Goal: Find specific page/section: Find specific page/section

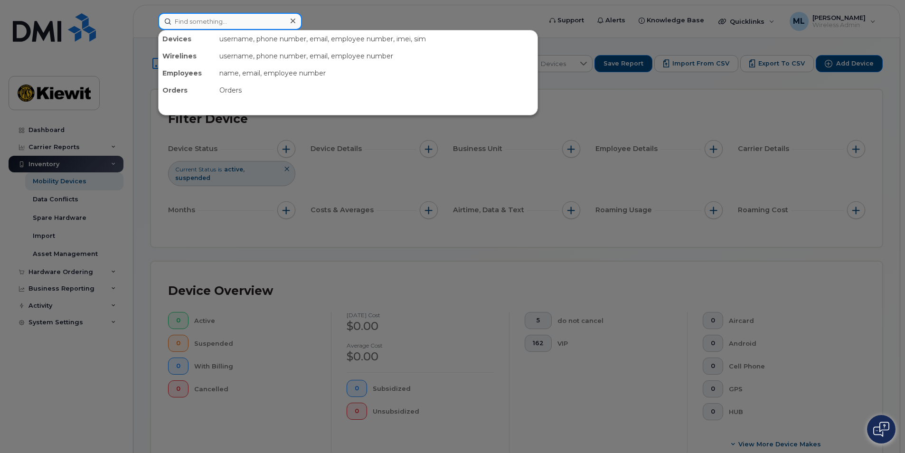
click at [246, 26] on input at bounding box center [230, 21] width 144 height 17
click at [160, 252] on div at bounding box center [452, 226] width 905 height 453
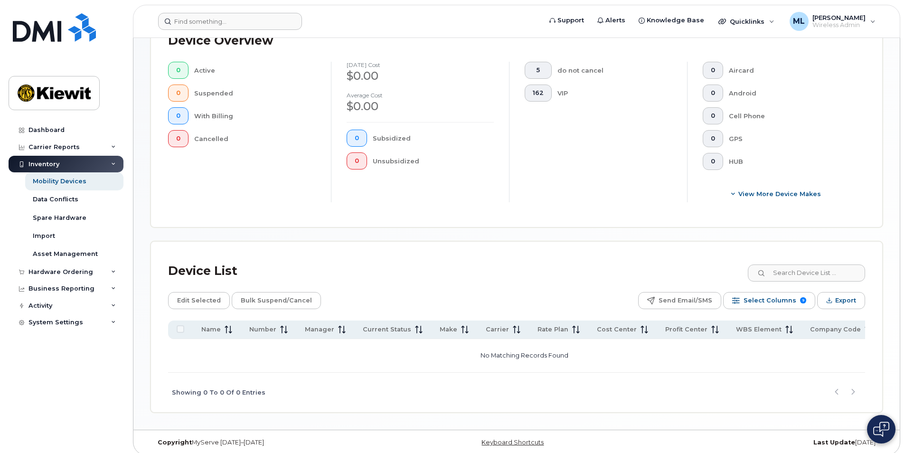
scroll to position [257, 0]
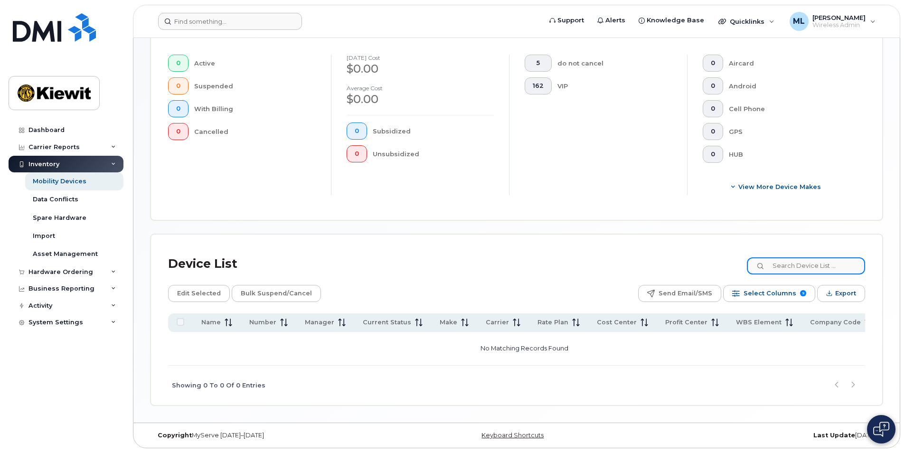
click at [792, 262] on input at bounding box center [806, 265] width 118 height 17
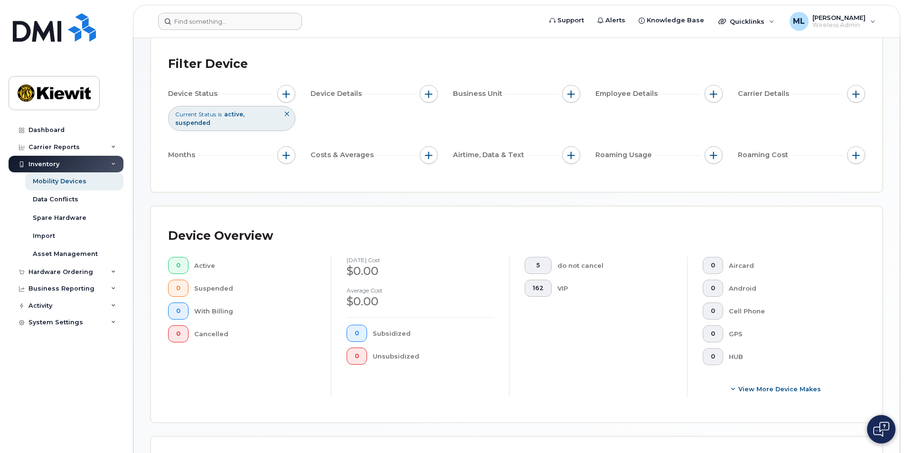
scroll to position [0, 0]
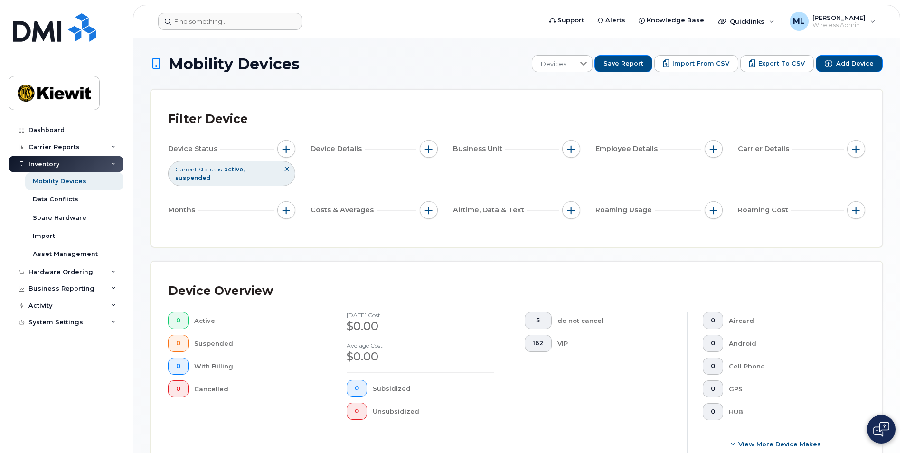
click at [286, 170] on icon at bounding box center [287, 169] width 6 height 6
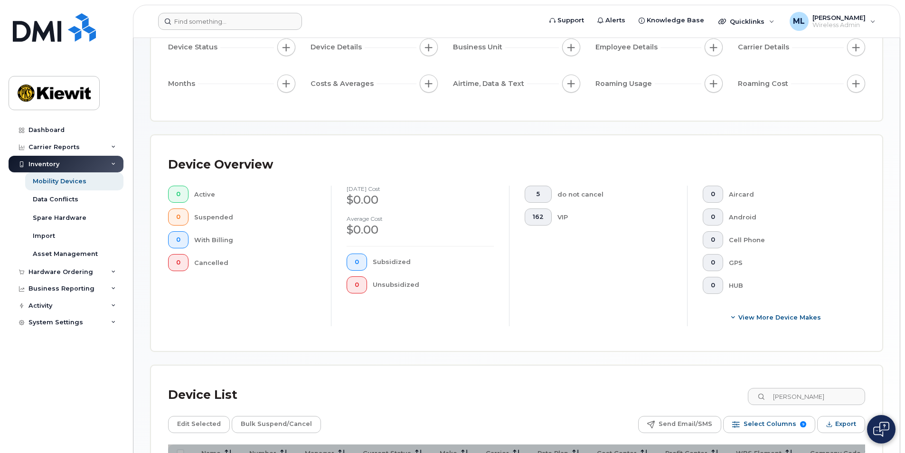
scroll to position [233, 0]
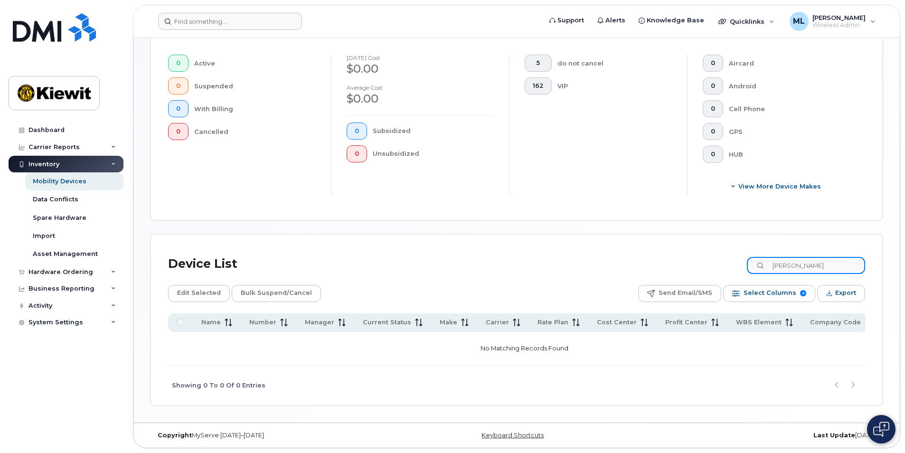
click at [832, 265] on input "Liam White" at bounding box center [806, 265] width 118 height 17
type input "Liam"
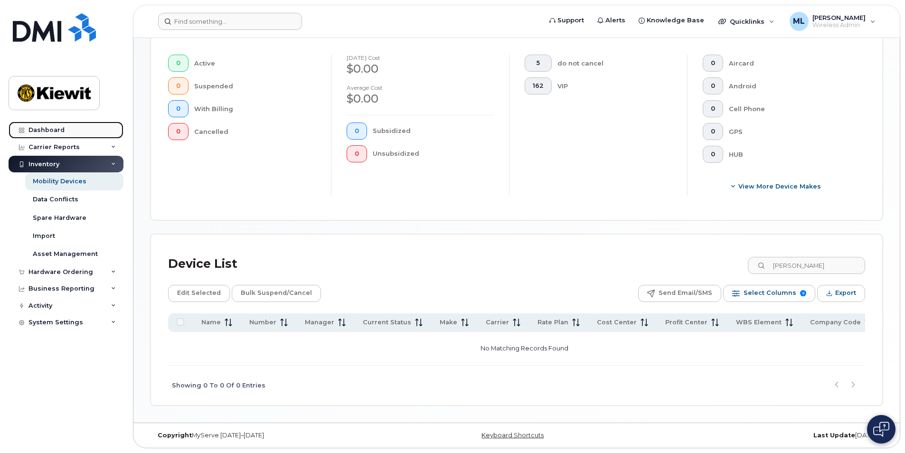
click at [41, 129] on div "Dashboard" at bounding box center [46, 130] width 36 height 8
click at [63, 130] on link "Dashboard" at bounding box center [66, 130] width 115 height 17
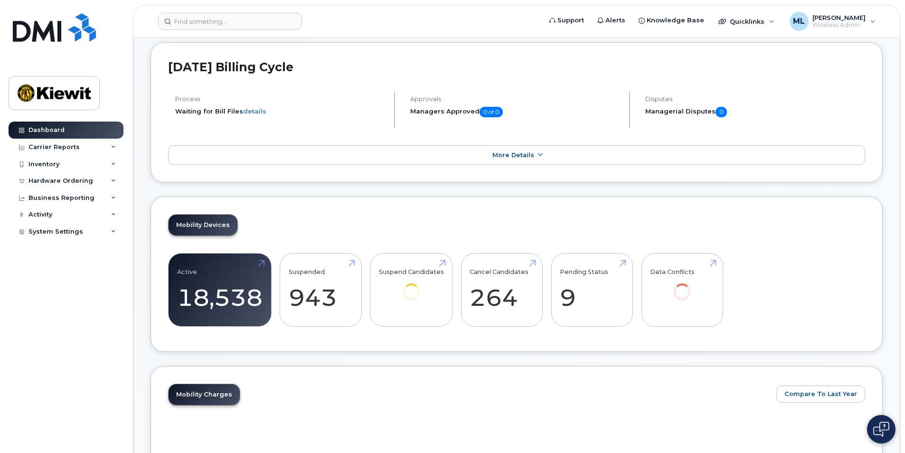
scroll to position [190, 0]
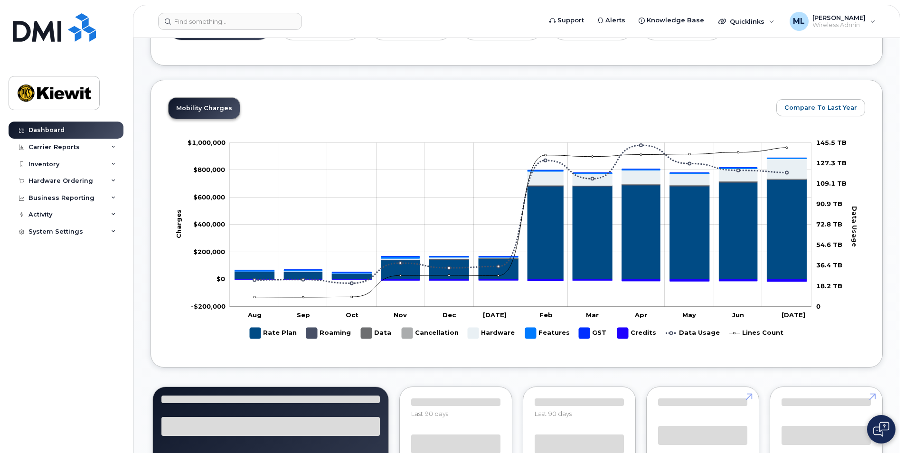
scroll to position [423, 0]
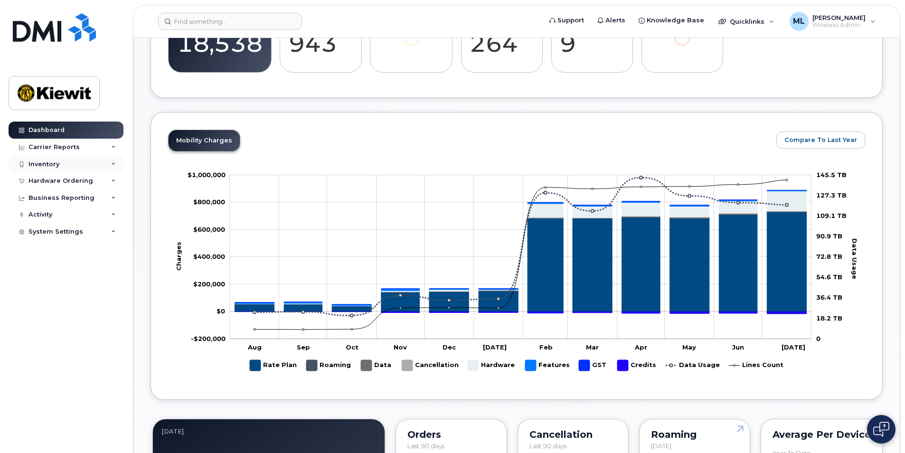
click at [46, 164] on div "Inventory" at bounding box center [43, 165] width 31 height 8
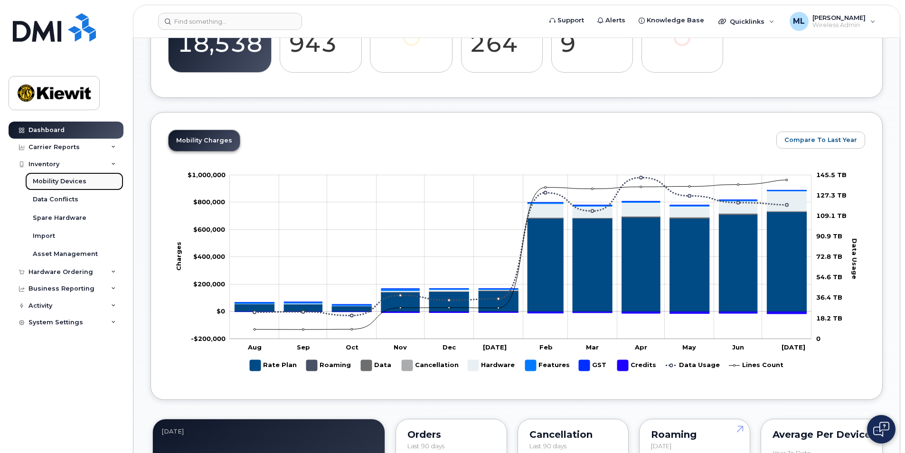
click at [46, 180] on div "Mobility Devices" at bounding box center [60, 181] width 54 height 9
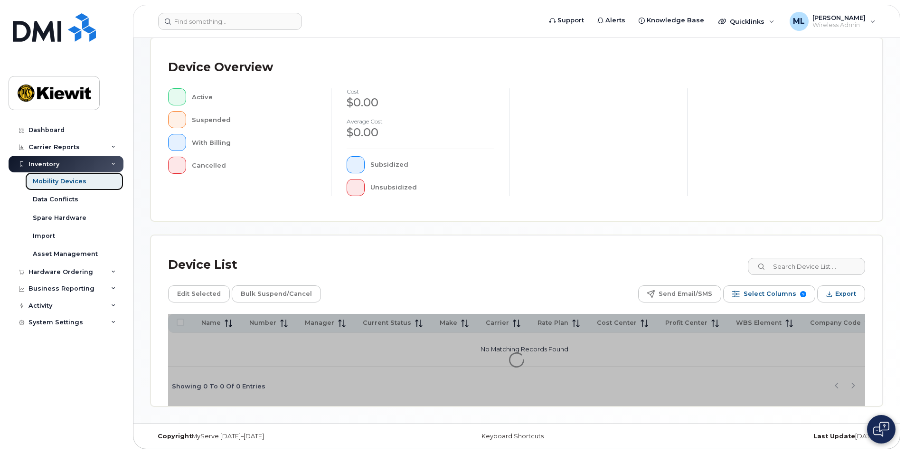
scroll to position [200, 0]
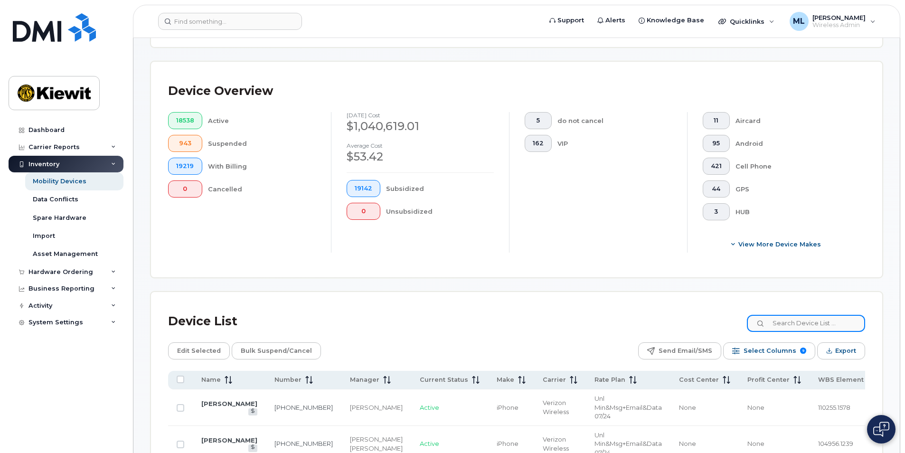
click at [794, 318] on input at bounding box center [806, 323] width 118 height 17
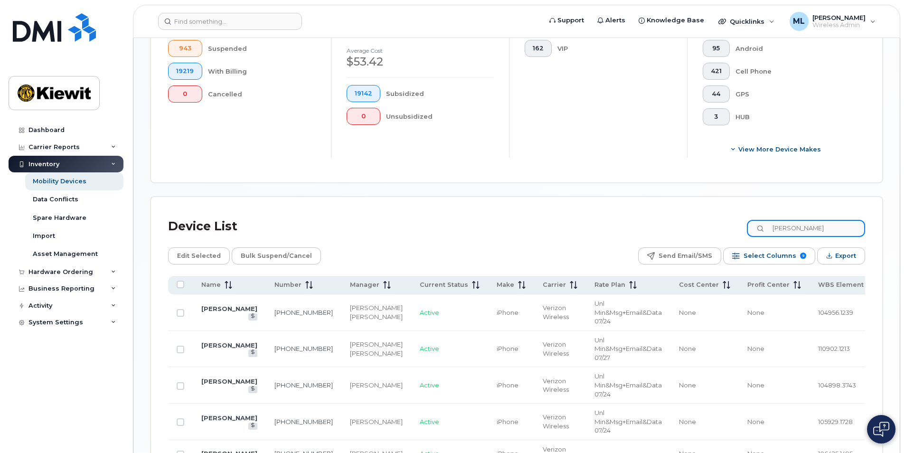
scroll to position [342, 0]
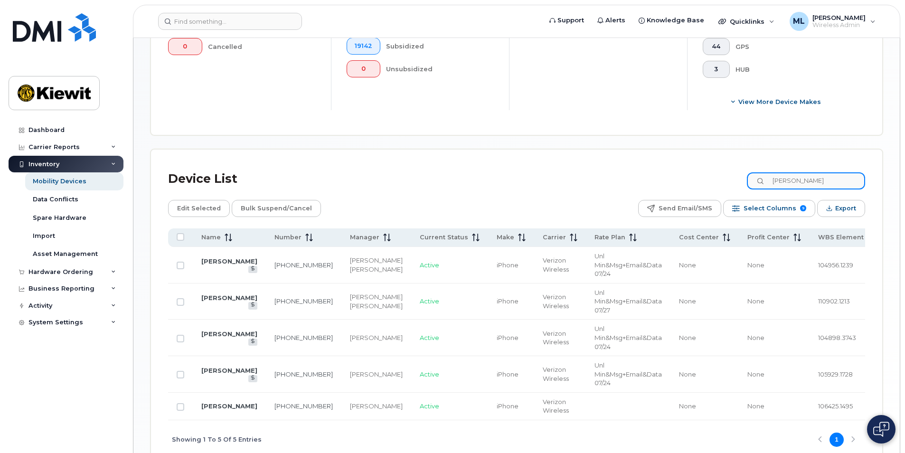
type input "Liam White"
